Goal: Task Accomplishment & Management: Use online tool/utility

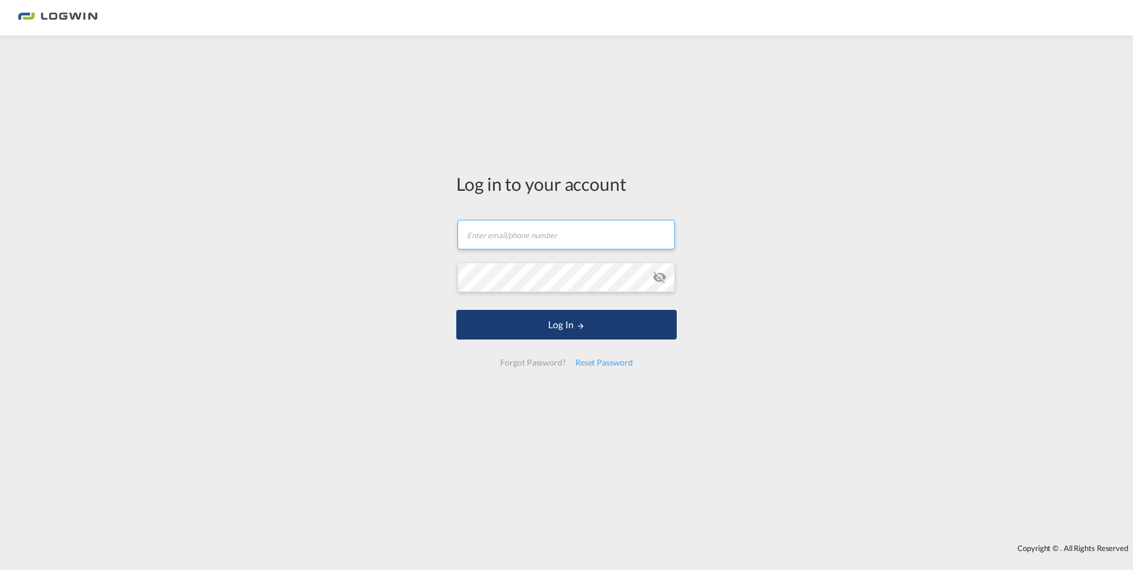
type input "[EMAIL_ADDRESS][DOMAIN_NAME]"
click at [582, 327] on md-icon "LOGIN" at bounding box center [581, 326] width 8 height 8
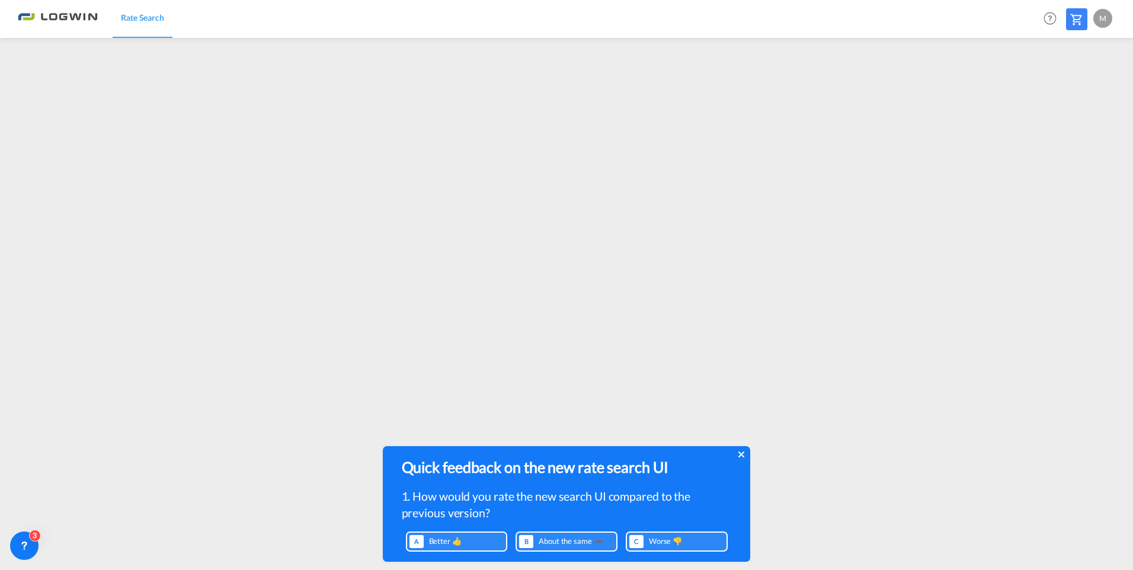
click at [739, 452] on icon at bounding box center [742, 454] width 6 height 9
